Goal: Find specific page/section: Find specific page/section

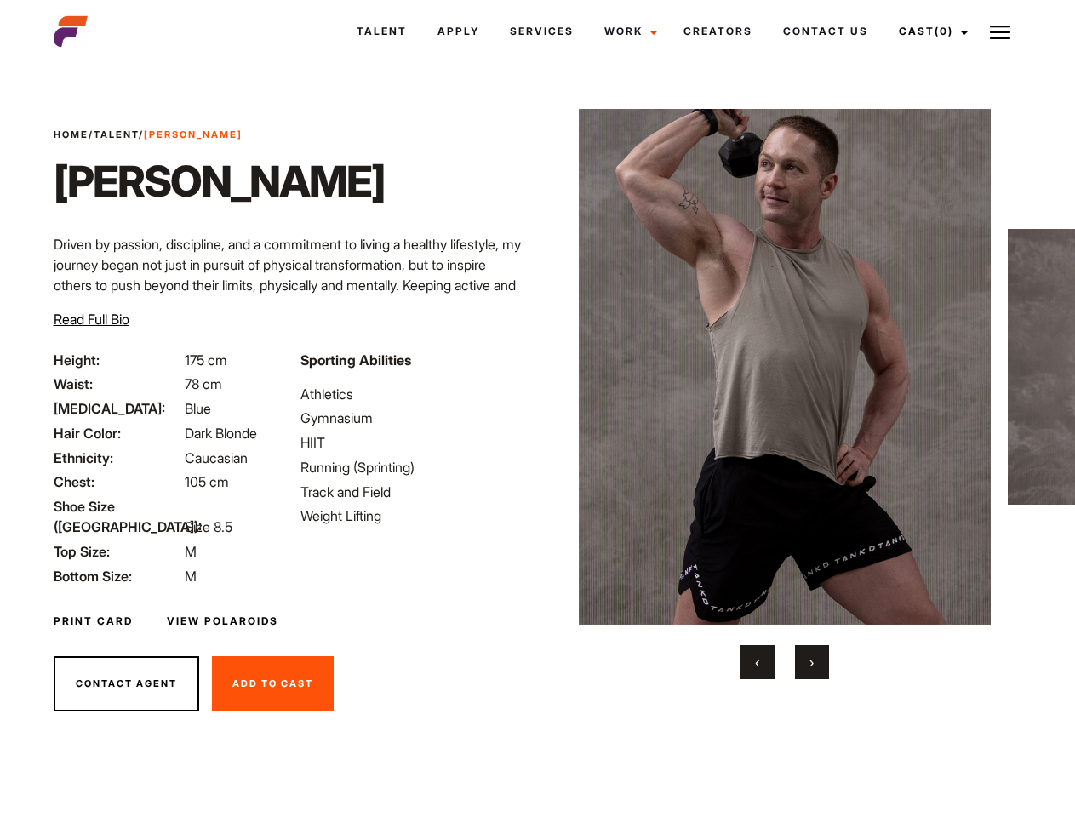
click at [929, 32] on link "Cast (0)" at bounding box center [931, 32] width 95 height 46
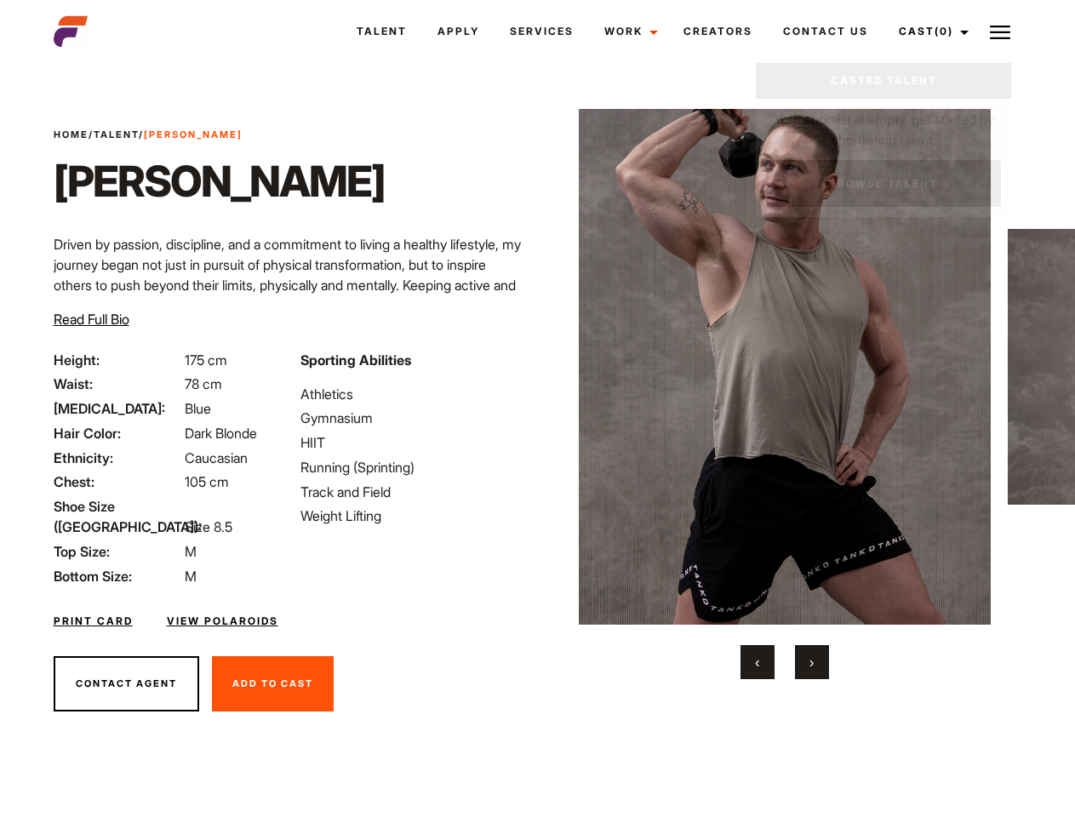
click at [1001, 32] on img at bounding box center [1000, 32] width 20 height 20
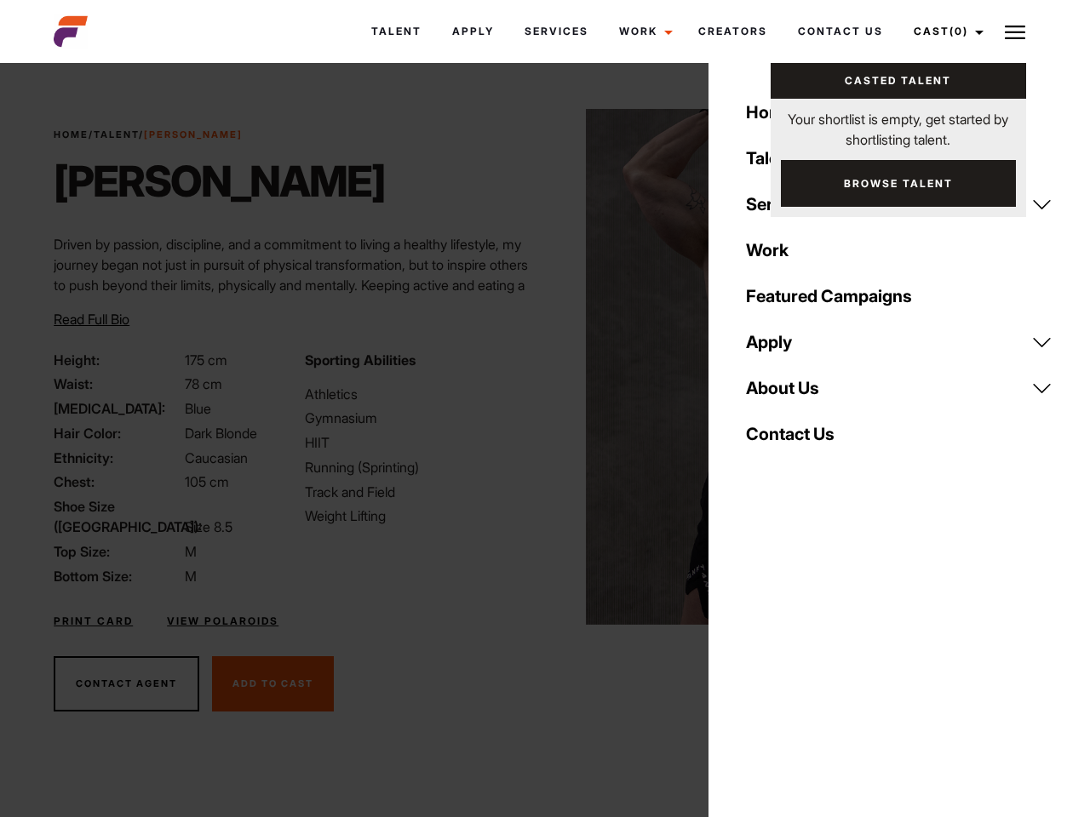
click at [784, 394] on img at bounding box center [792, 367] width 413 height 516
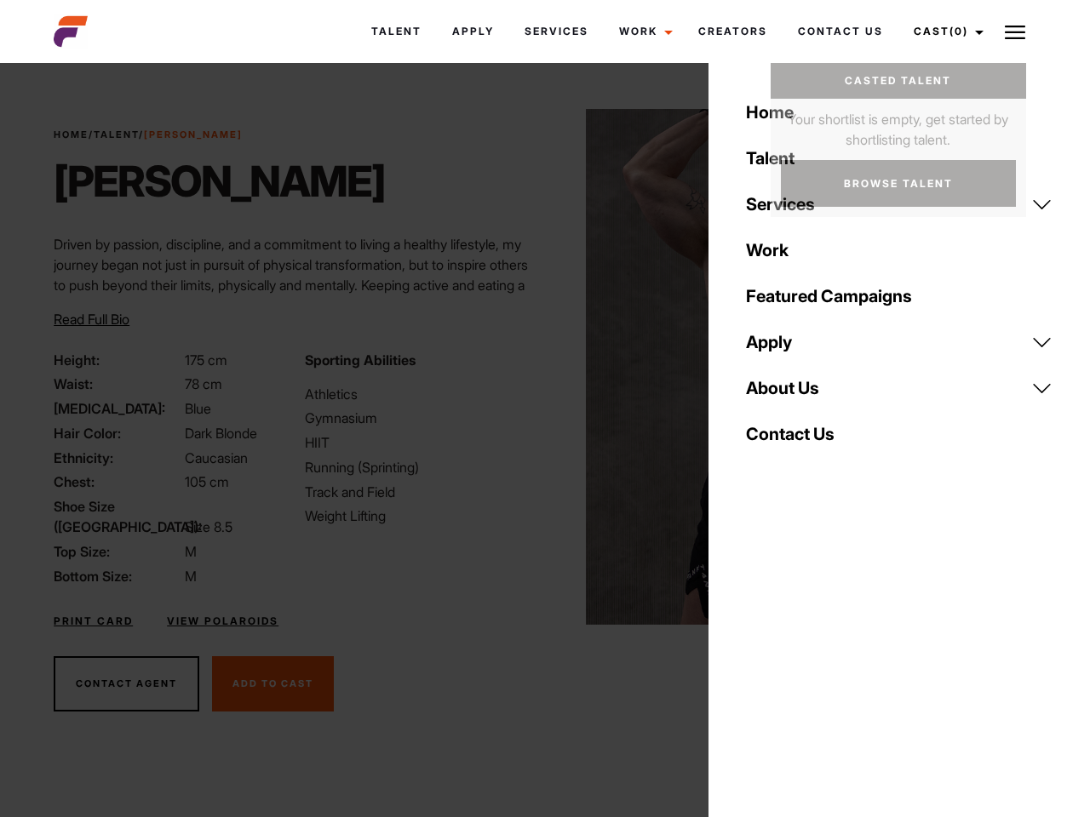
click at [537, 367] on div "Sporting Abilities Athletics Gymnasium HIIT Running (Sprinting) Track and Field…" at bounding box center [420, 468] width 250 height 237
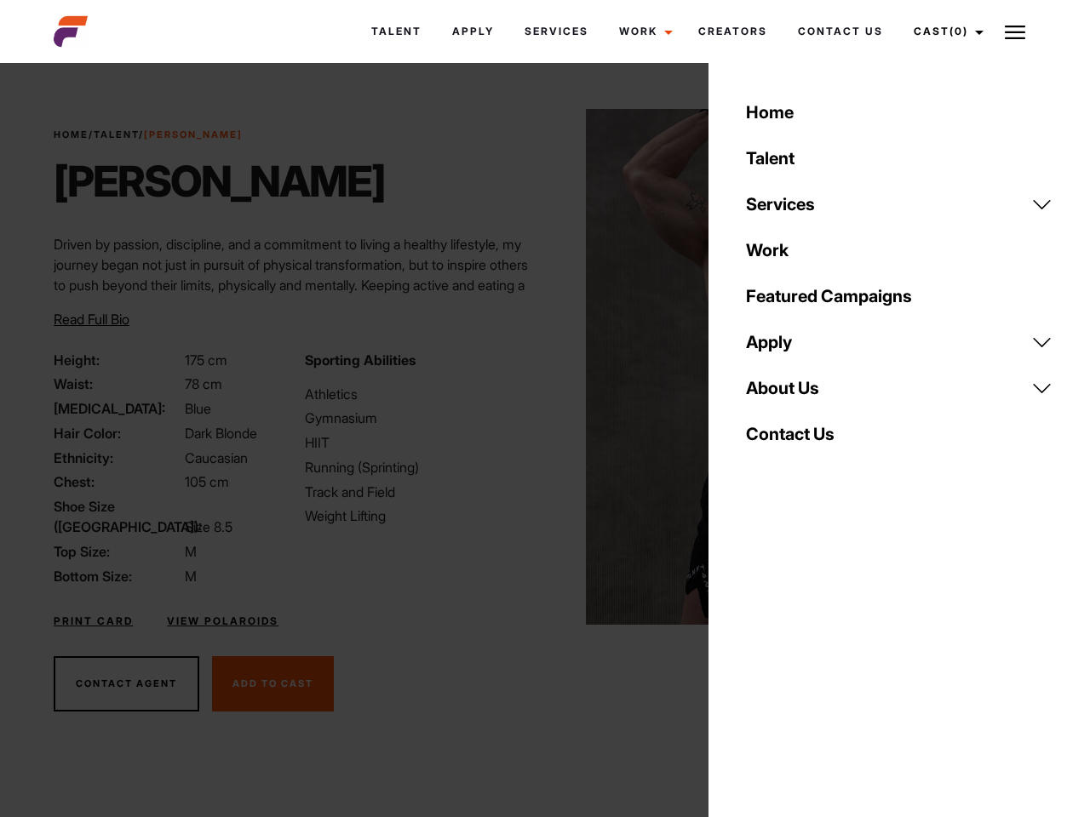
click at [758, 663] on div "Home Talent Services Talent Casting Photography Videography Creative Hair and M…" at bounding box center [898, 408] width 381 height 817
click at [812, 663] on div "Home Talent Services Talent Casting Photography Videography Creative Hair and M…" at bounding box center [898, 408] width 381 height 817
